Goal: Obtain resource: Download file/media

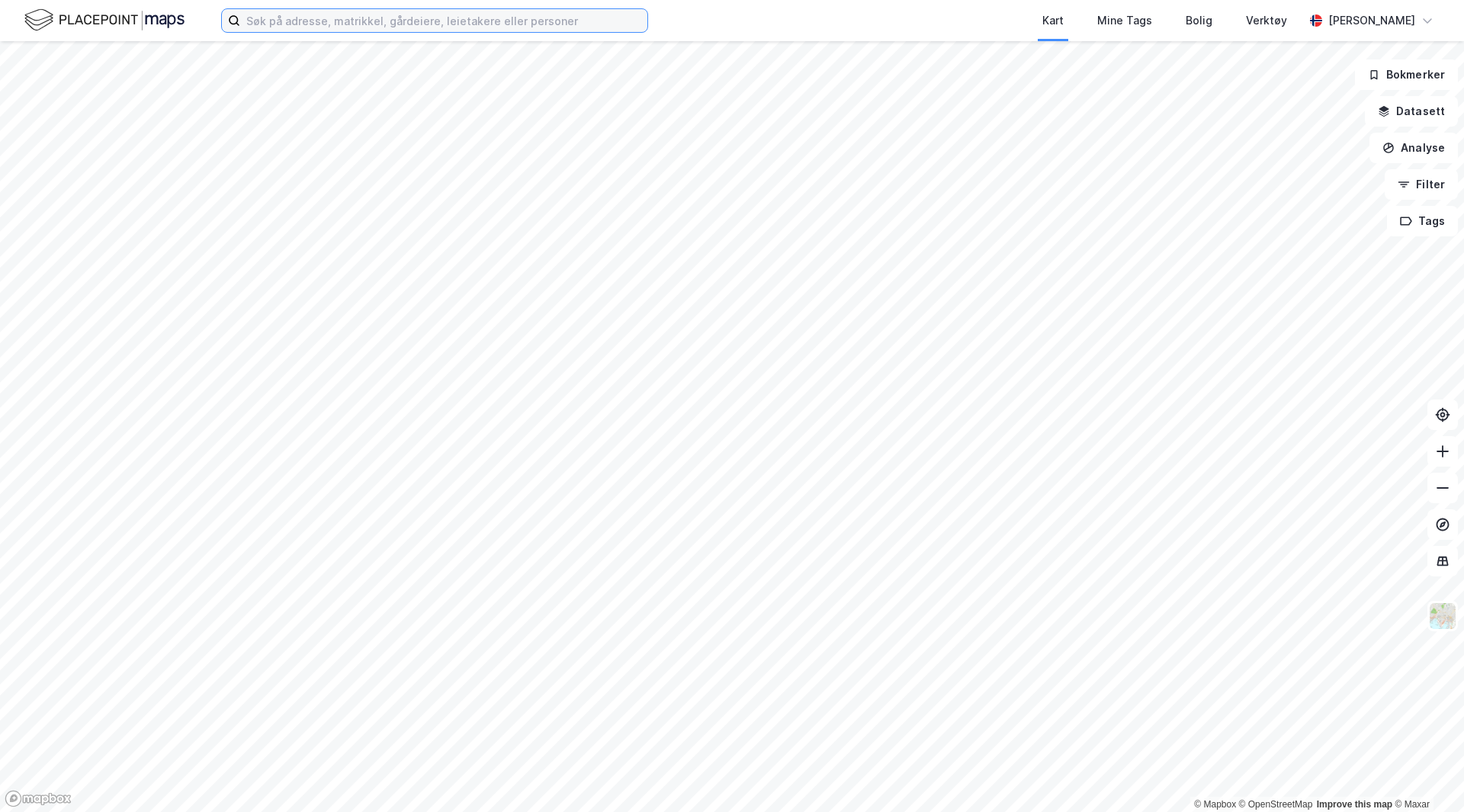
click at [582, 25] on input at bounding box center [443, 20] width 407 height 23
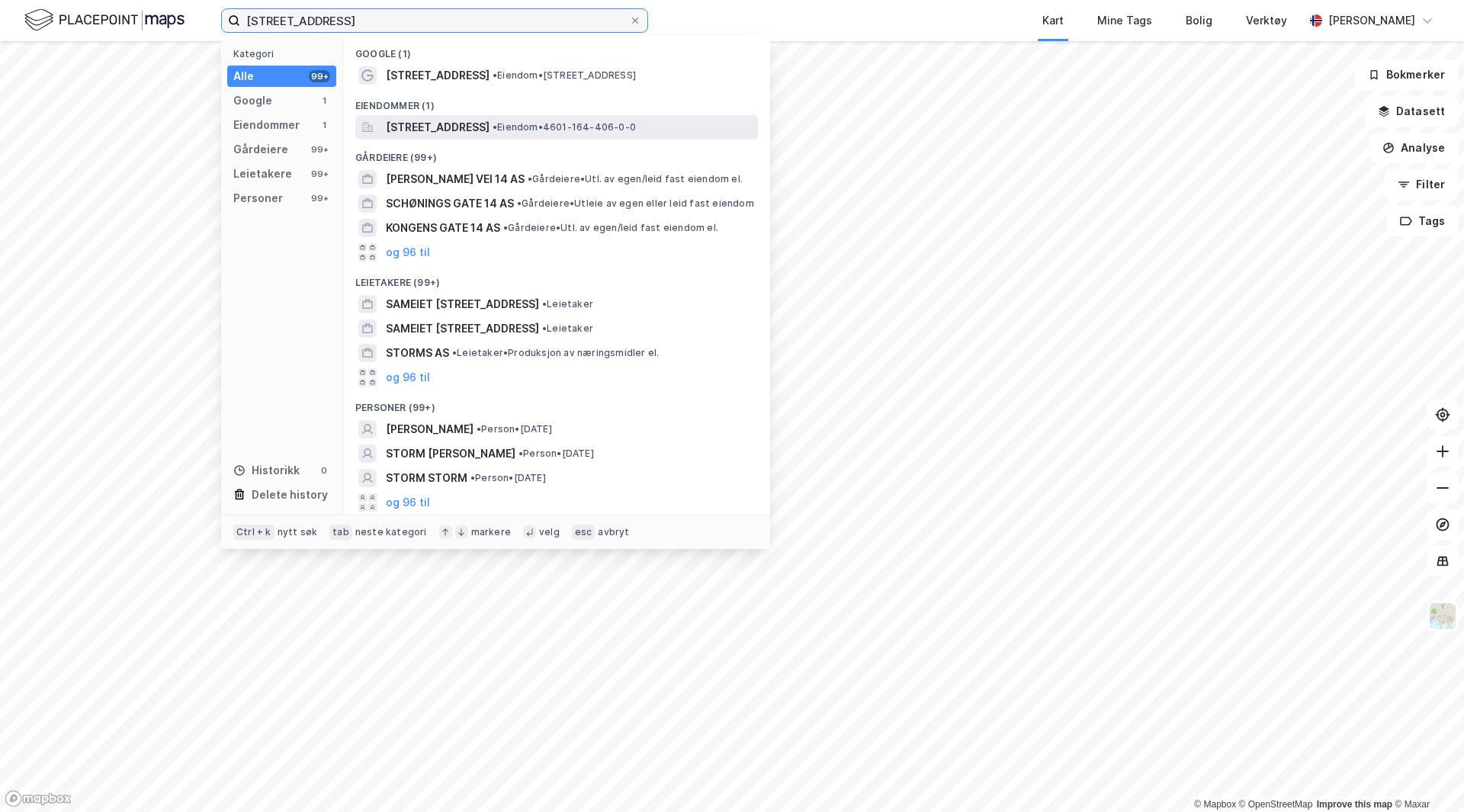
type input "[STREET_ADDRESS]"
click at [443, 124] on span "[STREET_ADDRESS]" at bounding box center [438, 127] width 104 height 18
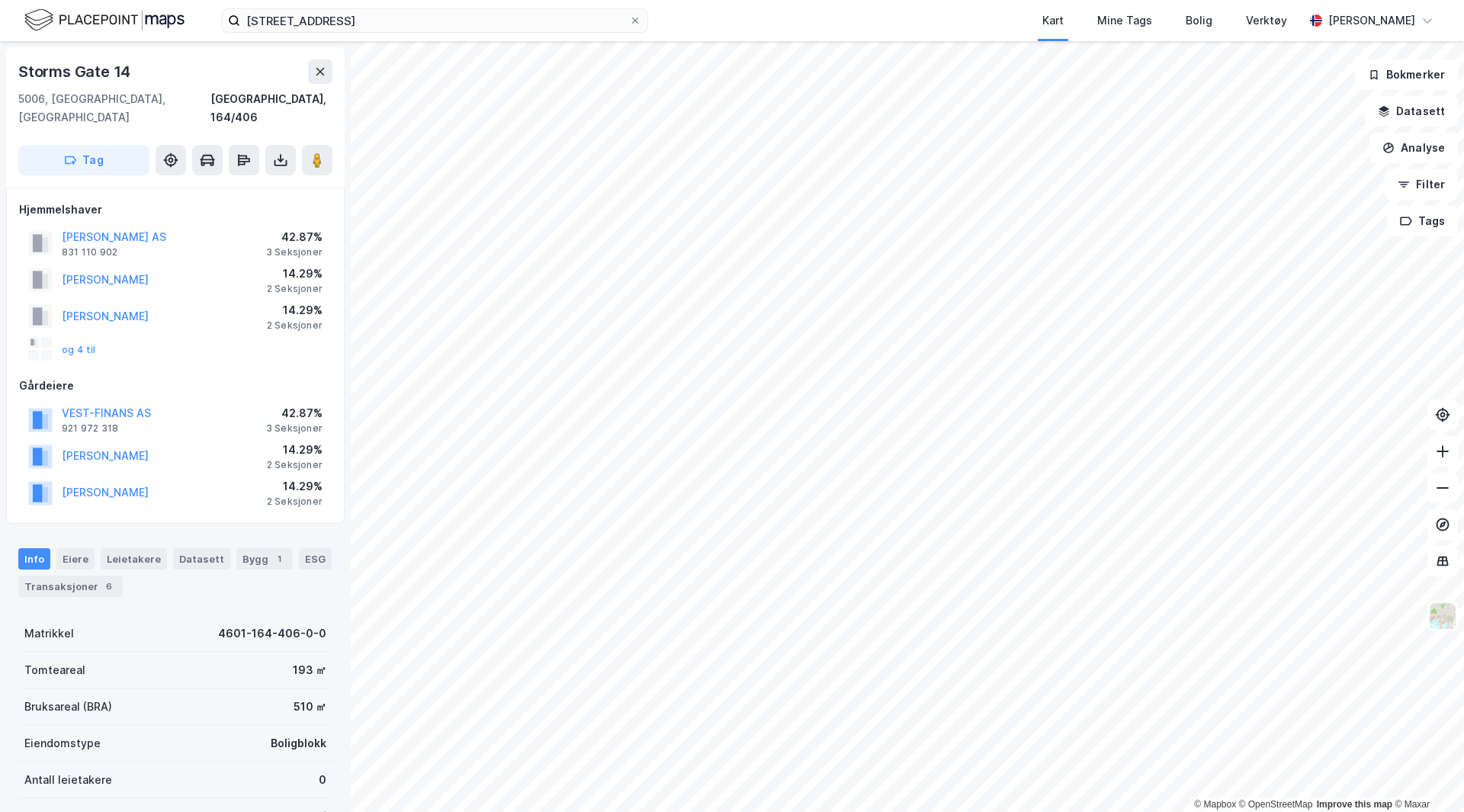
click at [70, 337] on div "og 4 til" at bounding box center [62, 349] width 68 height 25
click at [0, 0] on button "og 4 til" at bounding box center [0, 0] width 0 height 0
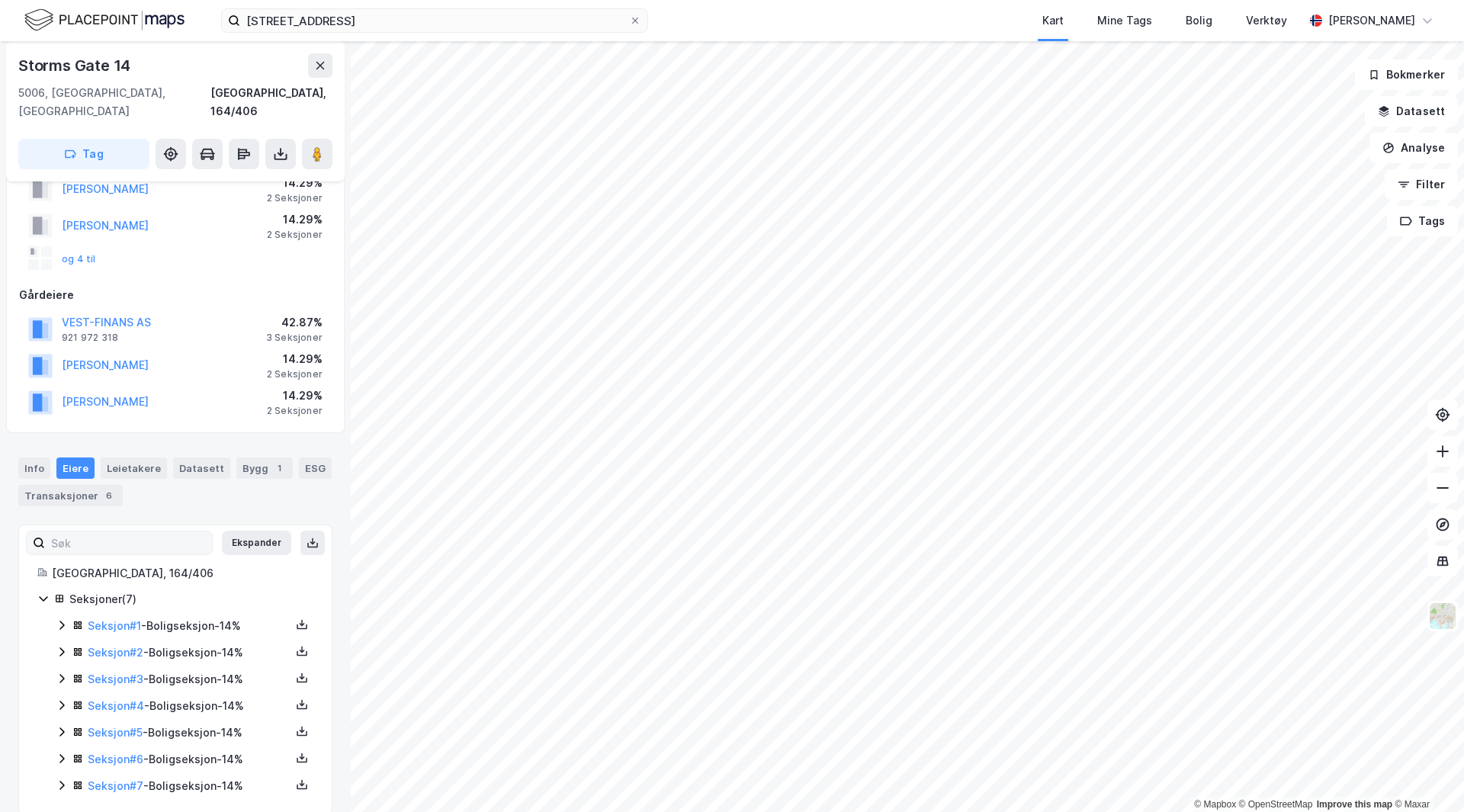
scroll to position [94, 0]
click at [117, 722] on link "Seksjon # 5" at bounding box center [114, 728] width 55 height 13
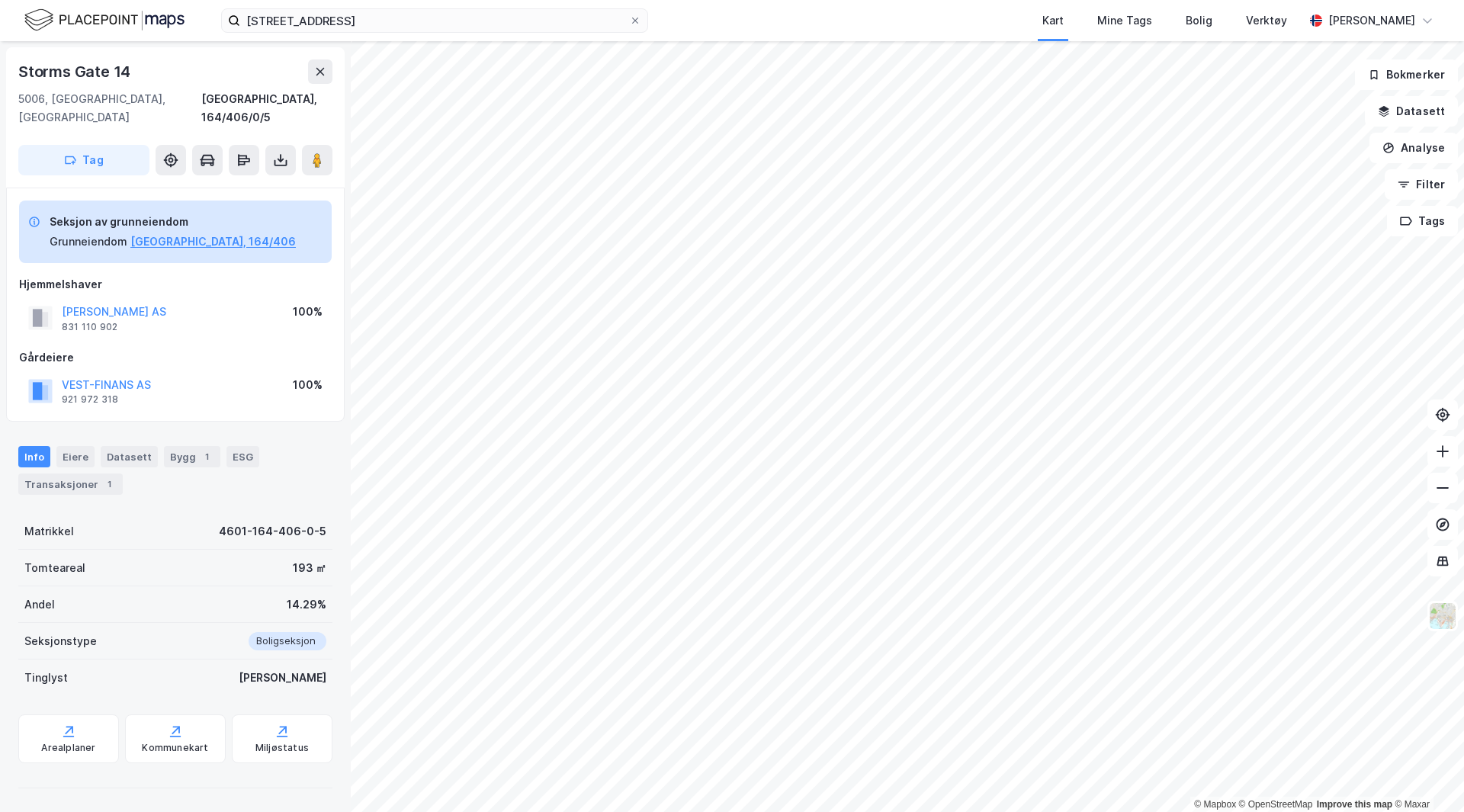
scroll to position [31, 0]
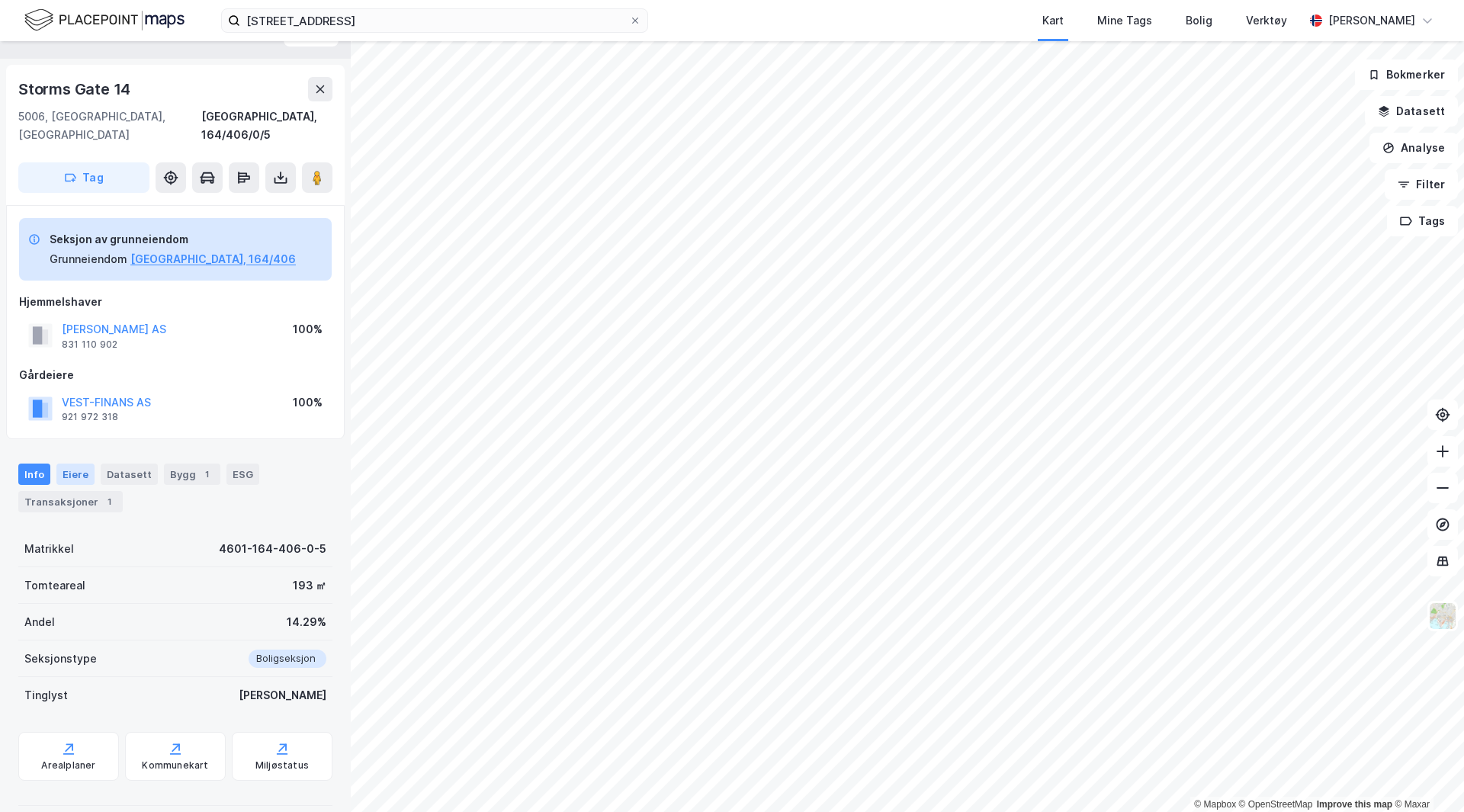
click at [88, 464] on div "Eiere" at bounding box center [76, 474] width 38 height 21
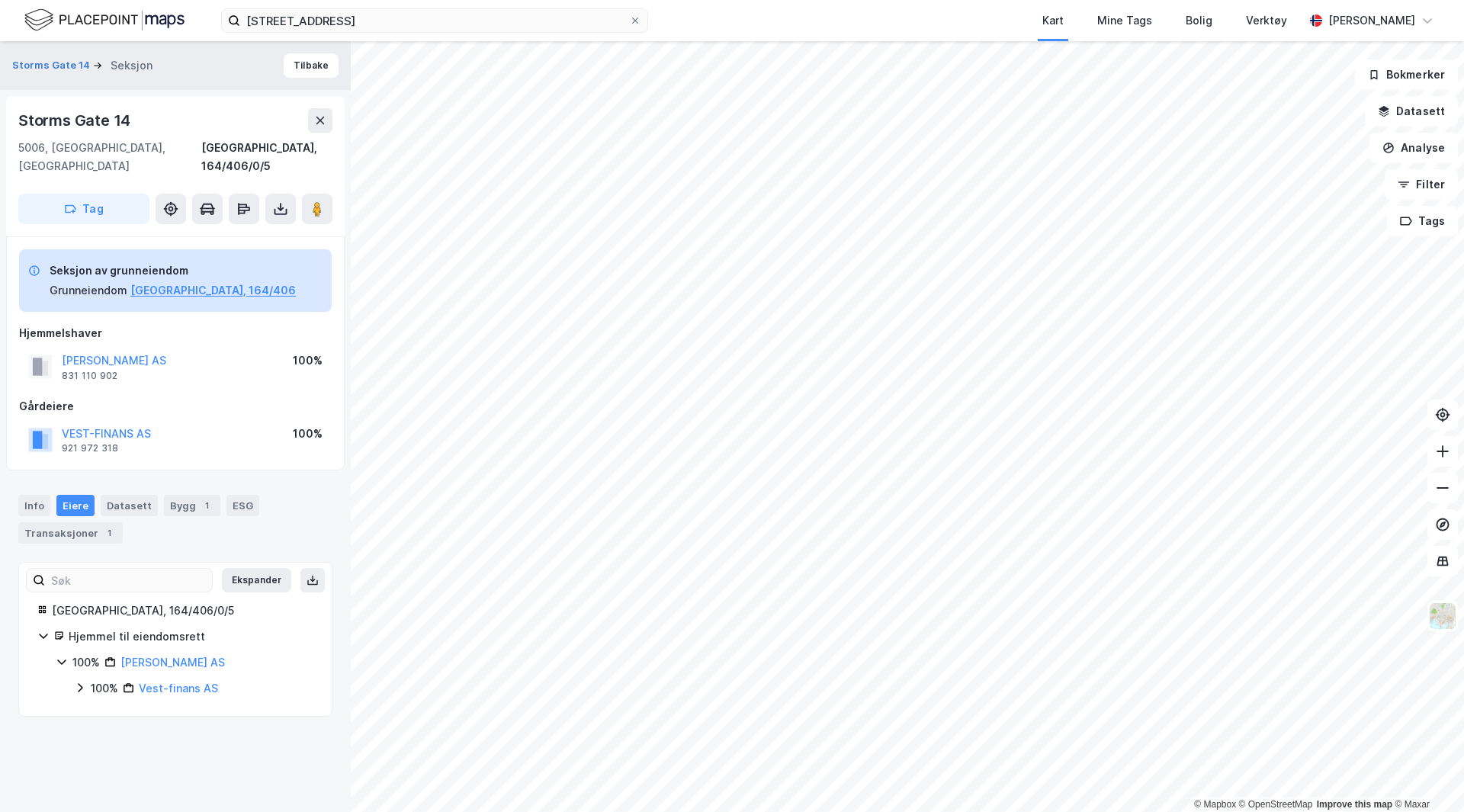
click at [91, 679] on div "100%" at bounding box center [105, 688] width 28 height 18
click at [54, 495] on div "Info Eiere Datasett Bygg 1 ESG Transaksjoner 1" at bounding box center [175, 518] width 314 height 49
click at [36, 495] on div "Info" at bounding box center [34, 505] width 32 height 21
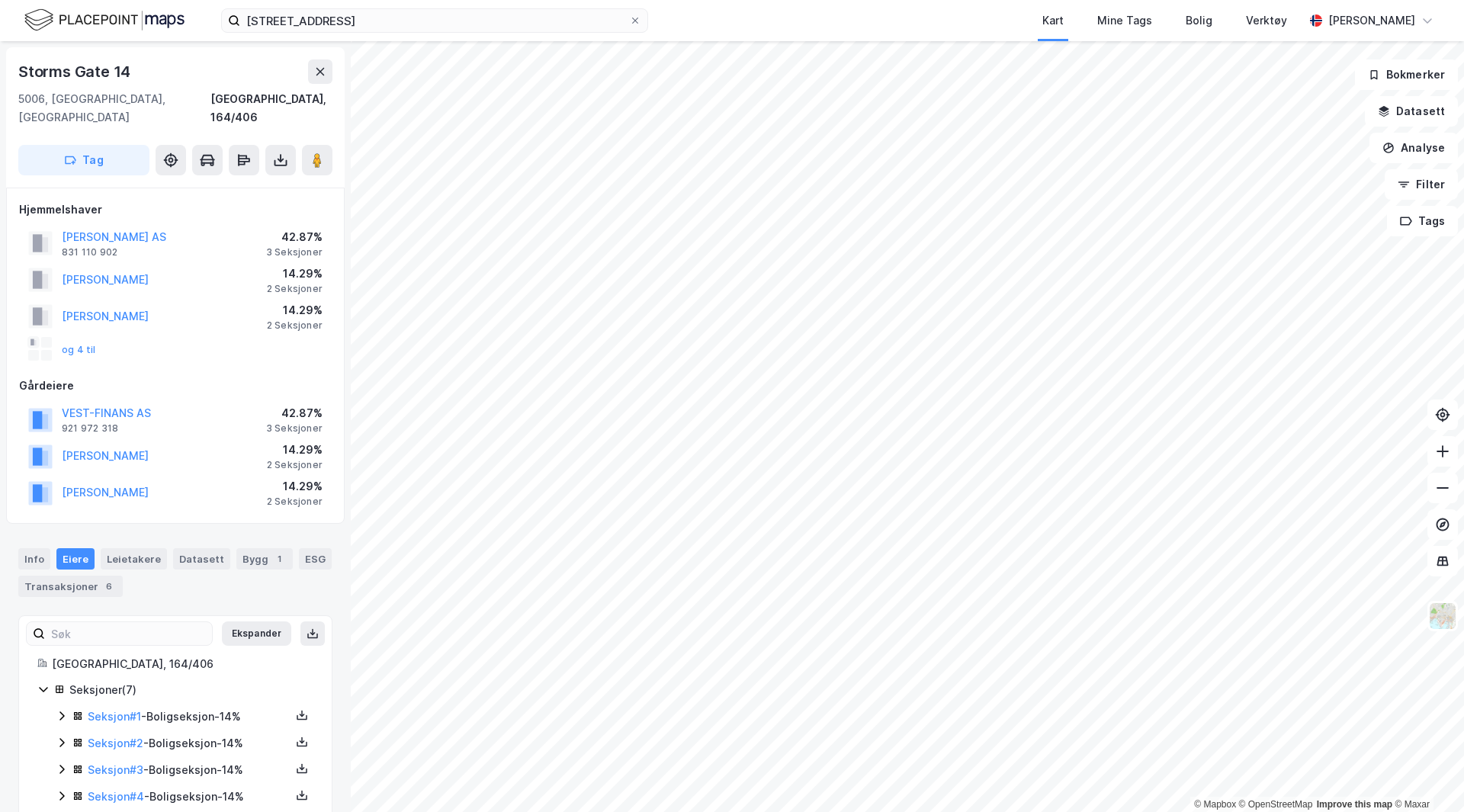
scroll to position [2, 0]
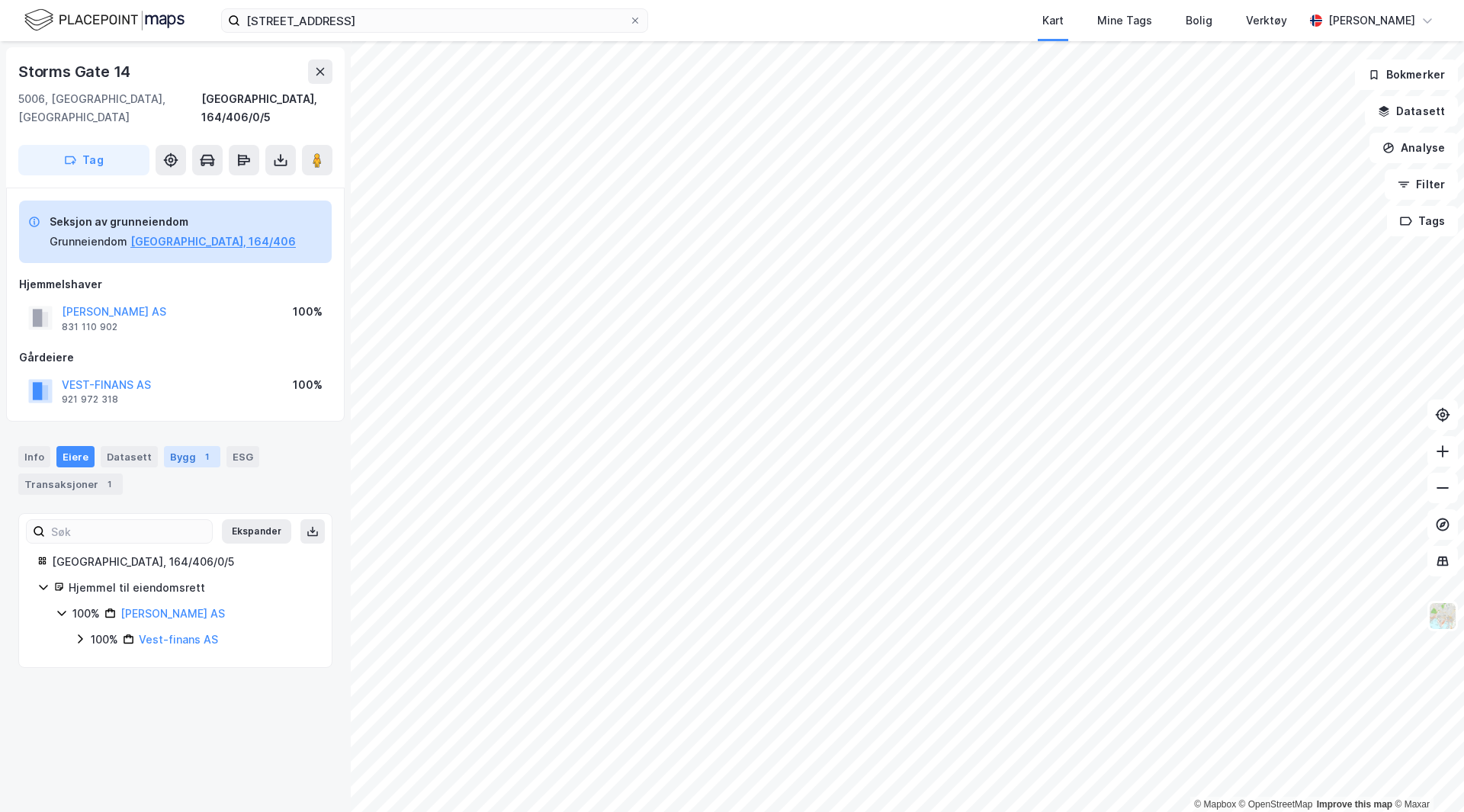
click at [175, 446] on div "Bygg 1" at bounding box center [192, 456] width 57 height 21
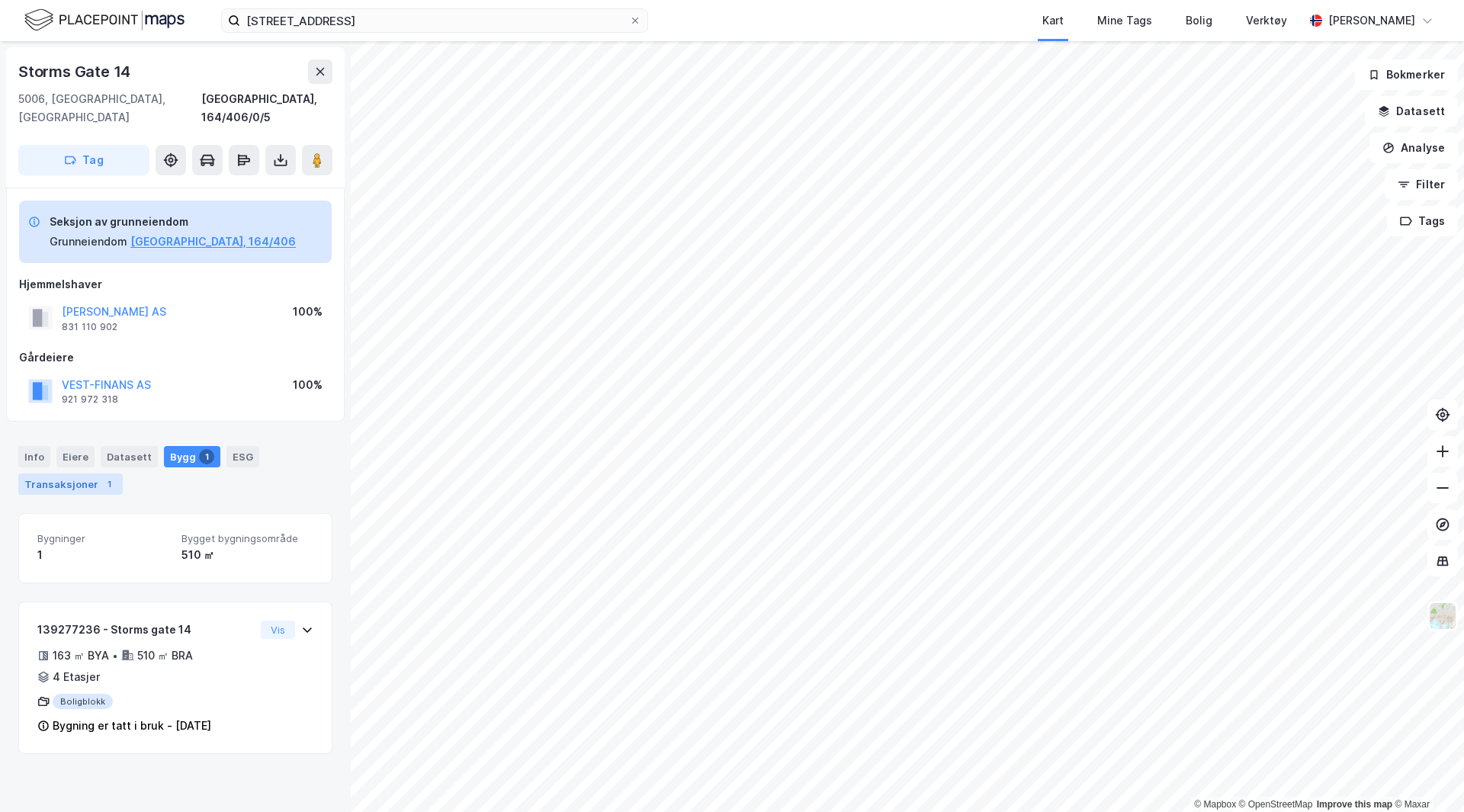
click at [94, 474] on div "Transaksjoner 1" at bounding box center [70, 484] width 105 height 21
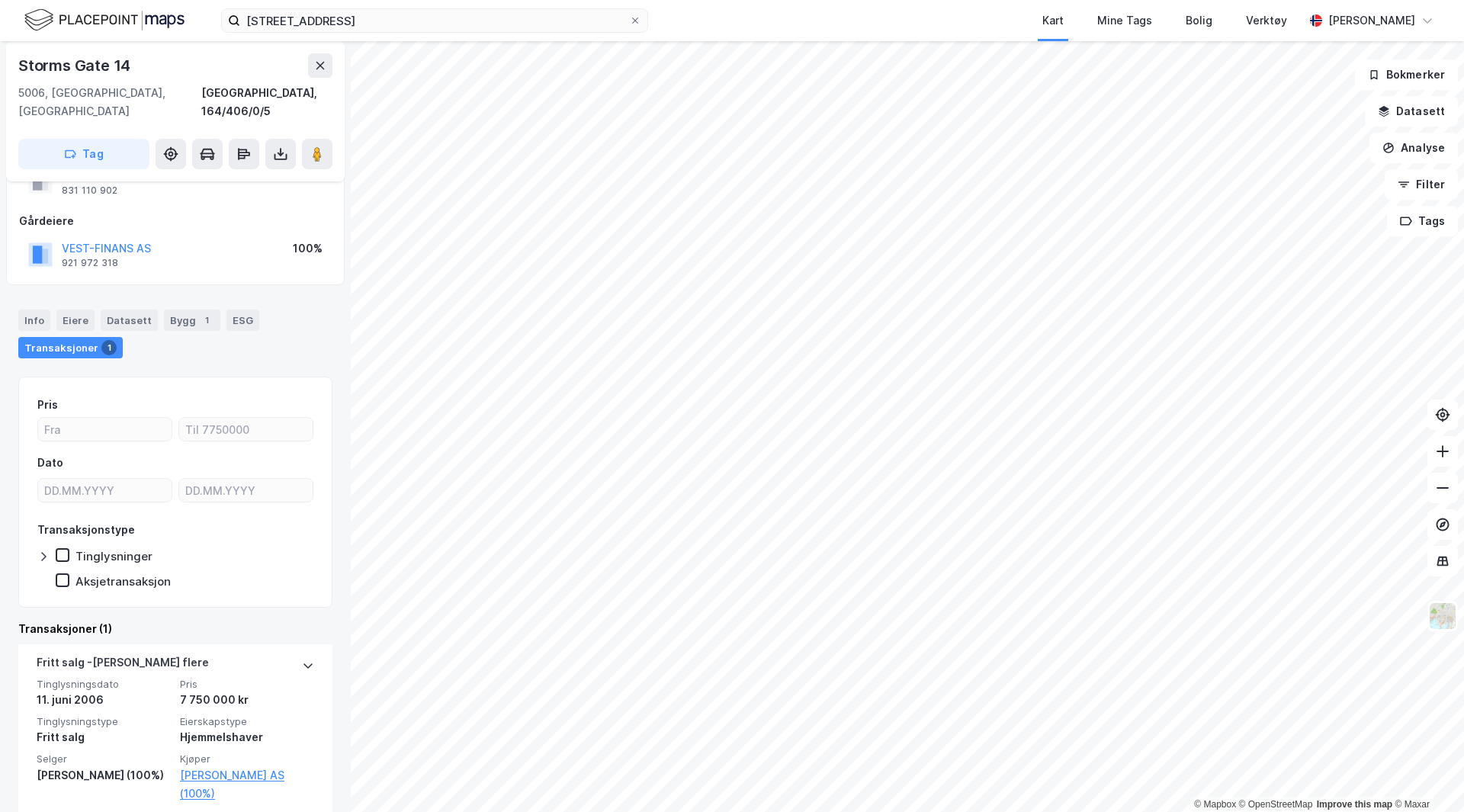
scroll to position [61, 0]
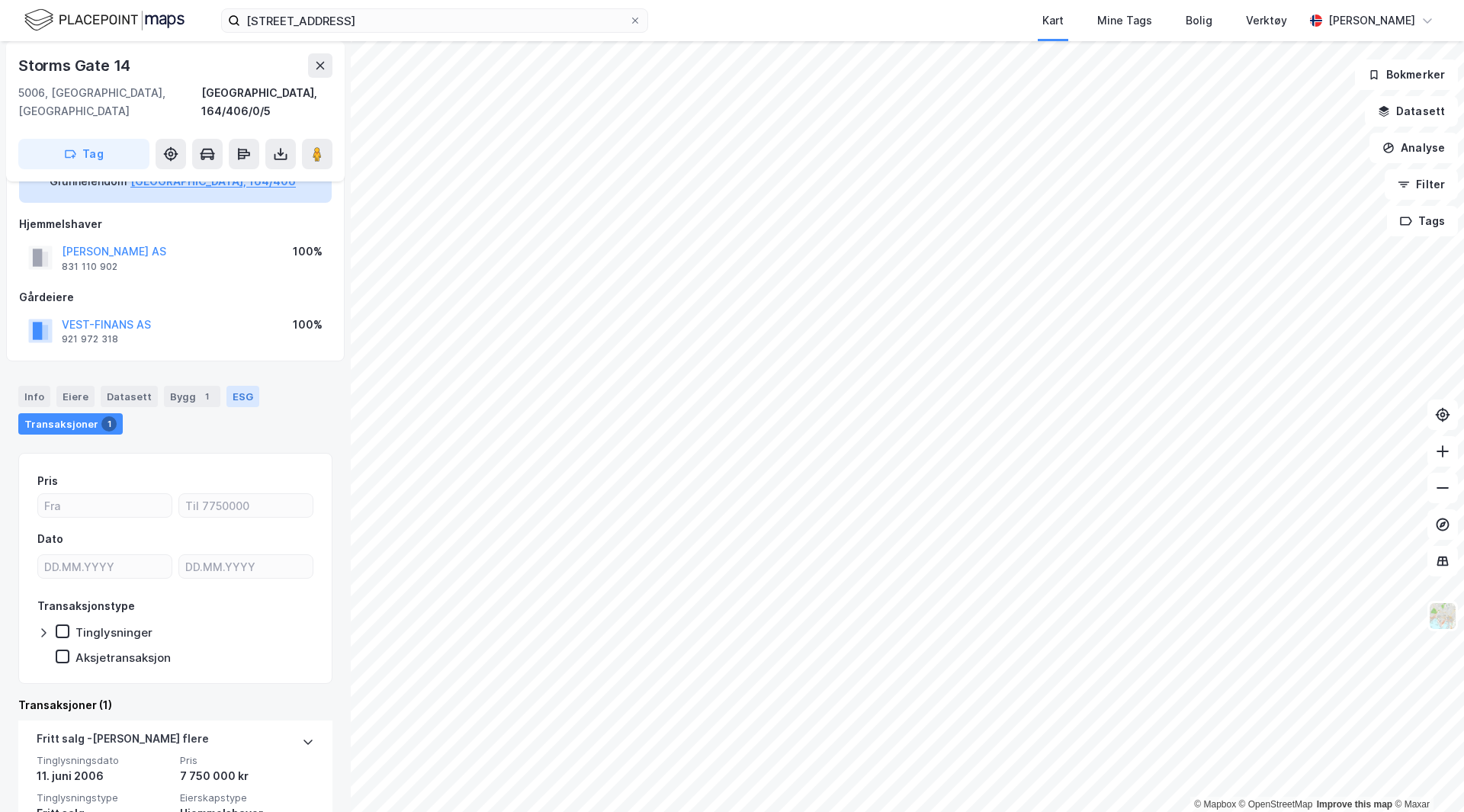
click at [226, 389] on div "ESG" at bounding box center [242, 396] width 33 height 21
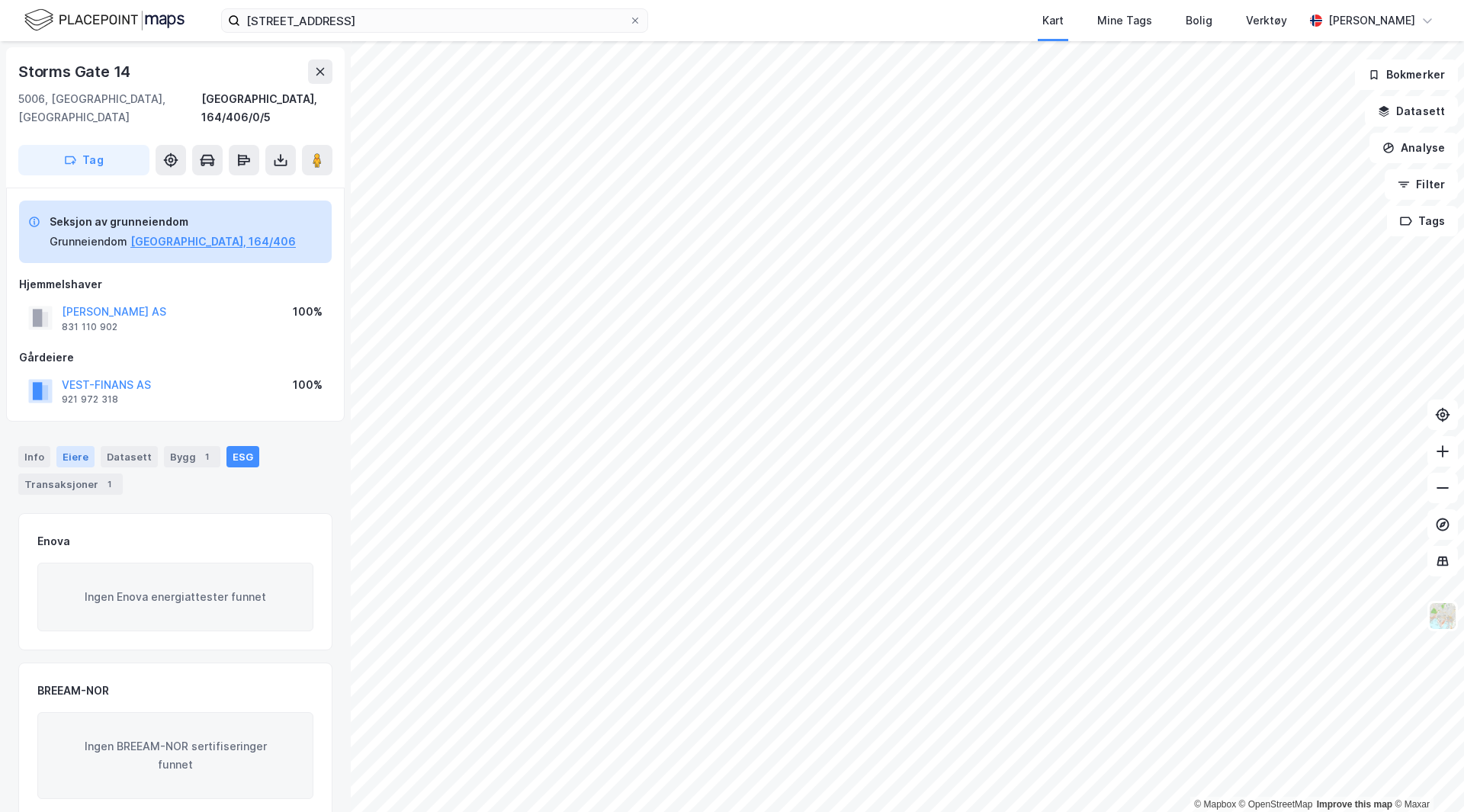
click at [89, 446] on div "Eiere" at bounding box center [76, 456] width 38 height 21
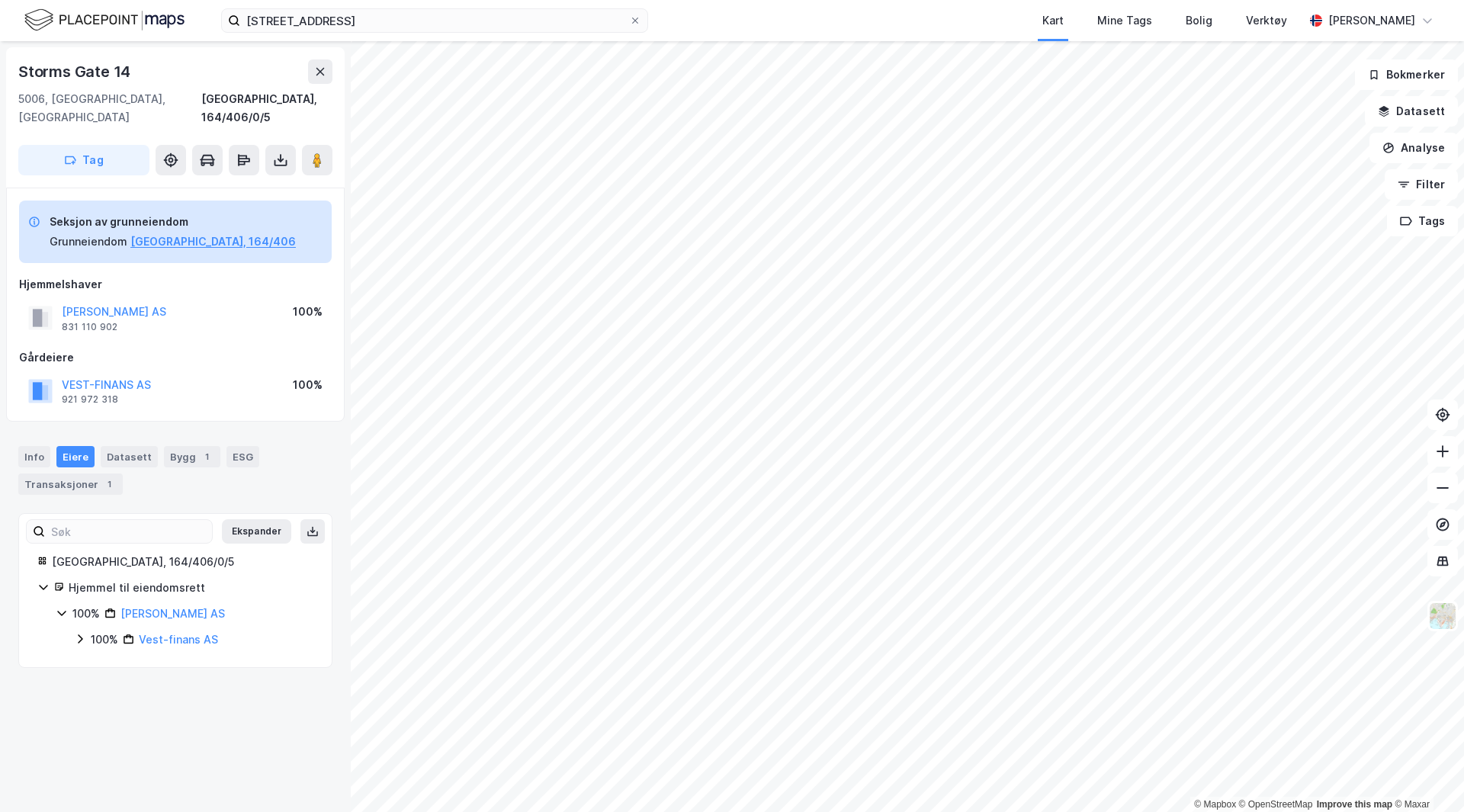
click at [51, 446] on div "Info Eiere Datasett Bygg 1 ESG Transaksjoner 1" at bounding box center [175, 470] width 314 height 49
click at [49, 446] on div "Info" at bounding box center [34, 456] width 32 height 21
click at [272, 145] on button at bounding box center [281, 160] width 31 height 31
click at [249, 184] on div "Last ned grunnbok" at bounding box center [205, 190] width 89 height 12
